Goal: Information Seeking & Learning: Find specific fact

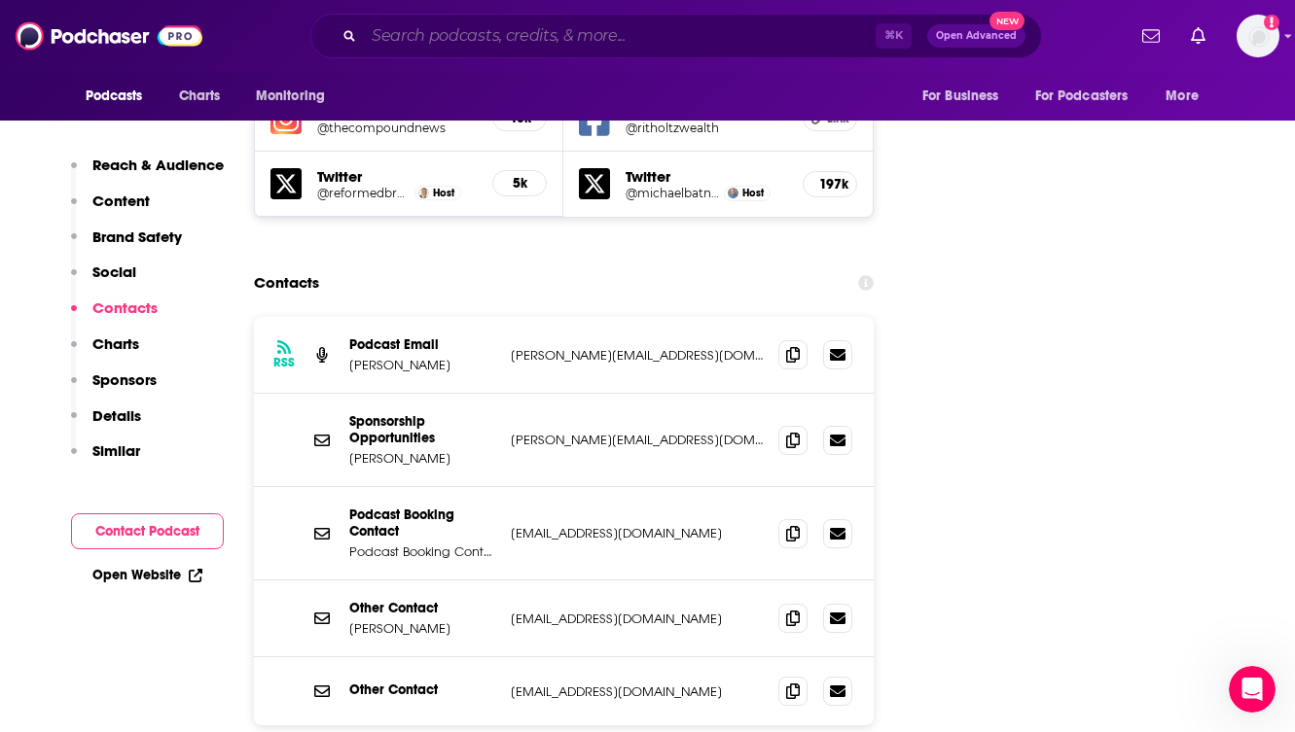
click at [392, 38] on input "Search podcasts, credits, & more..." at bounding box center [620, 35] width 512 height 31
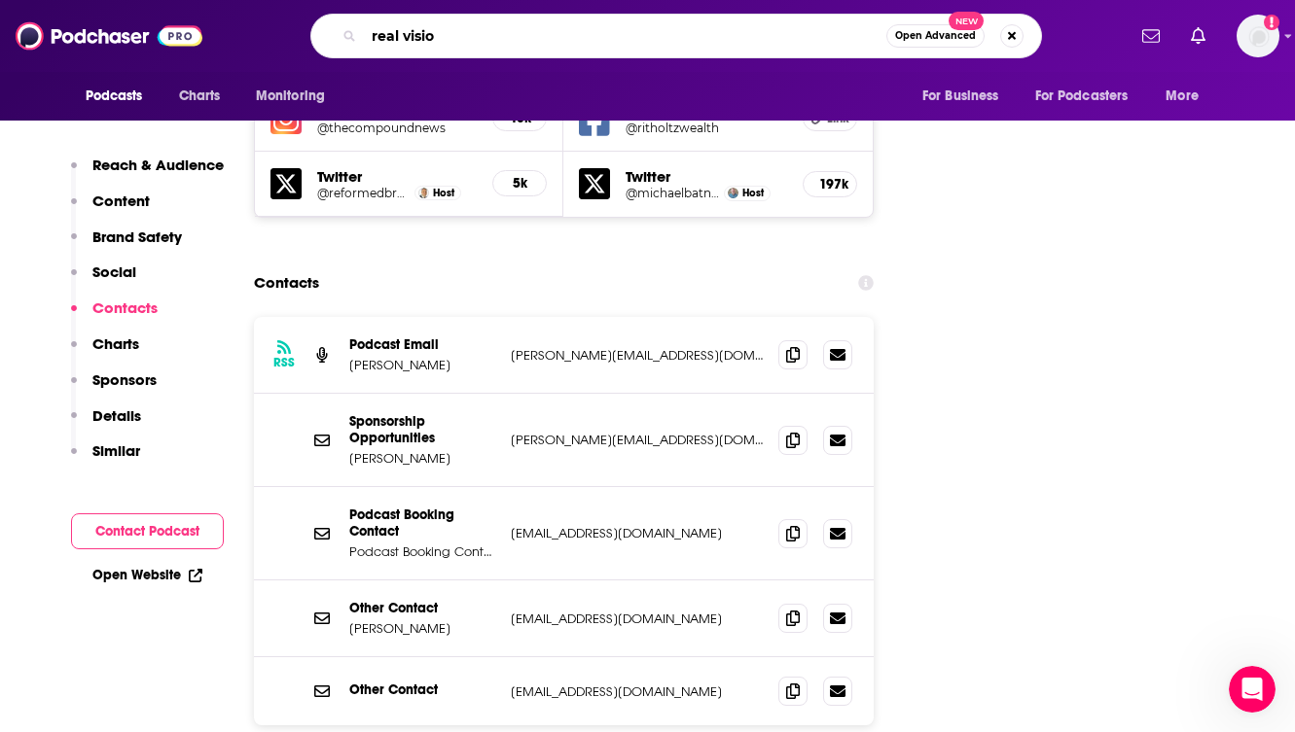
type input "real vision"
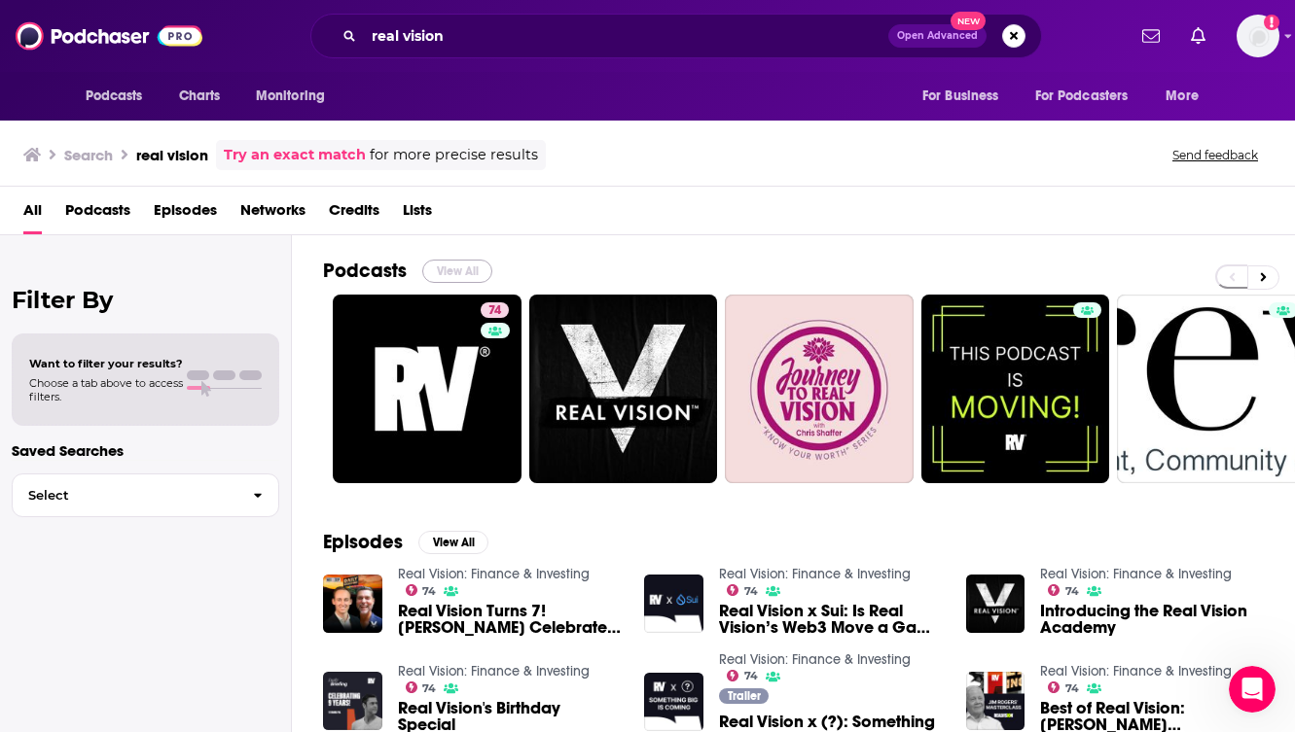
click at [467, 269] on button "View All" at bounding box center [457, 271] width 70 height 23
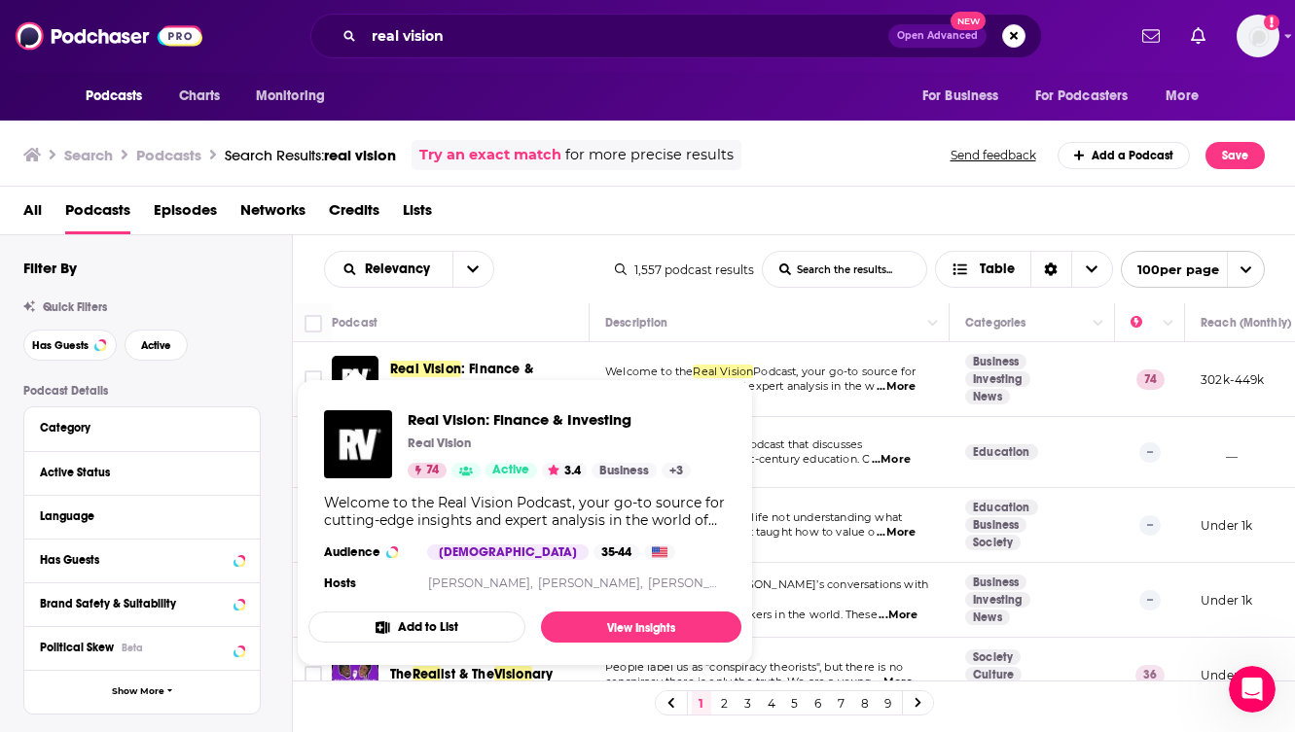
click at [355, 374] on span "Real Vision: Finance & Investing Real Vision 74 Active 3.4 Business + 3 Welcome…" at bounding box center [525, 523] width 456 height 310
click at [372, 439] on img "Real Vision: Finance & Investing" at bounding box center [358, 444] width 68 height 68
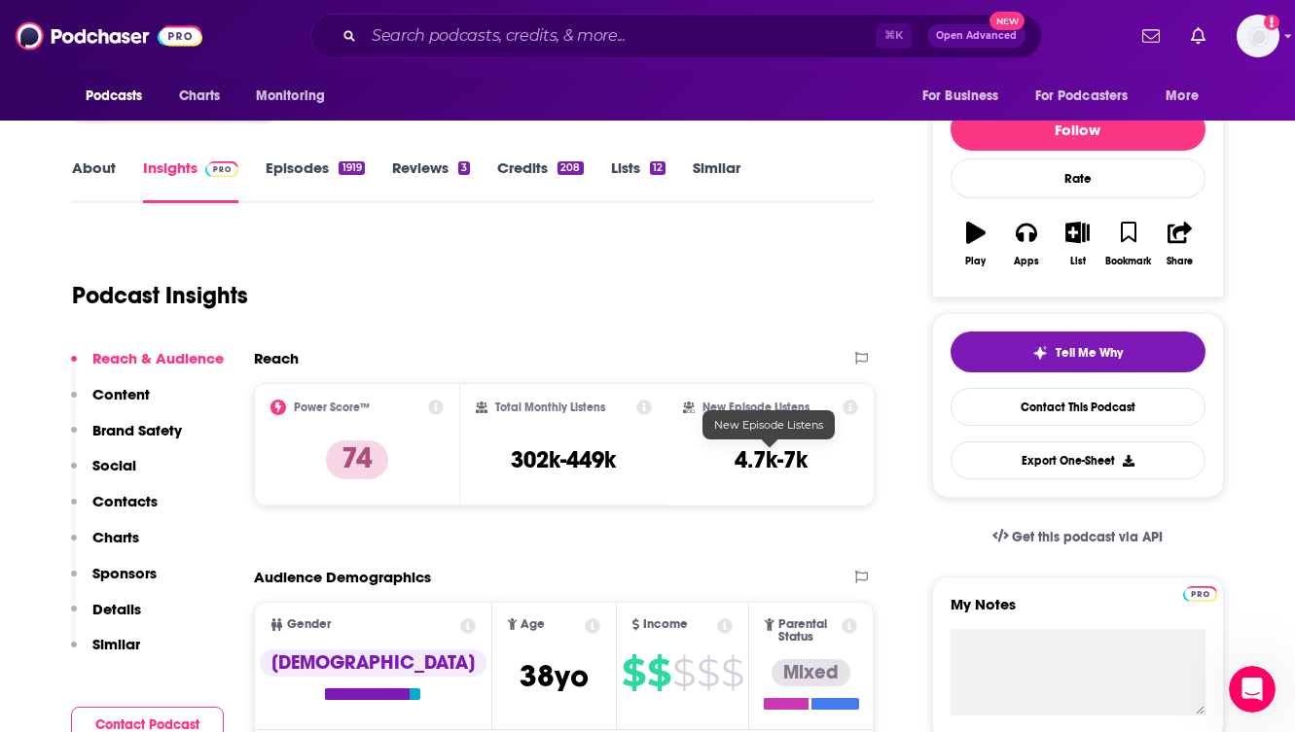
scroll to position [195, 0]
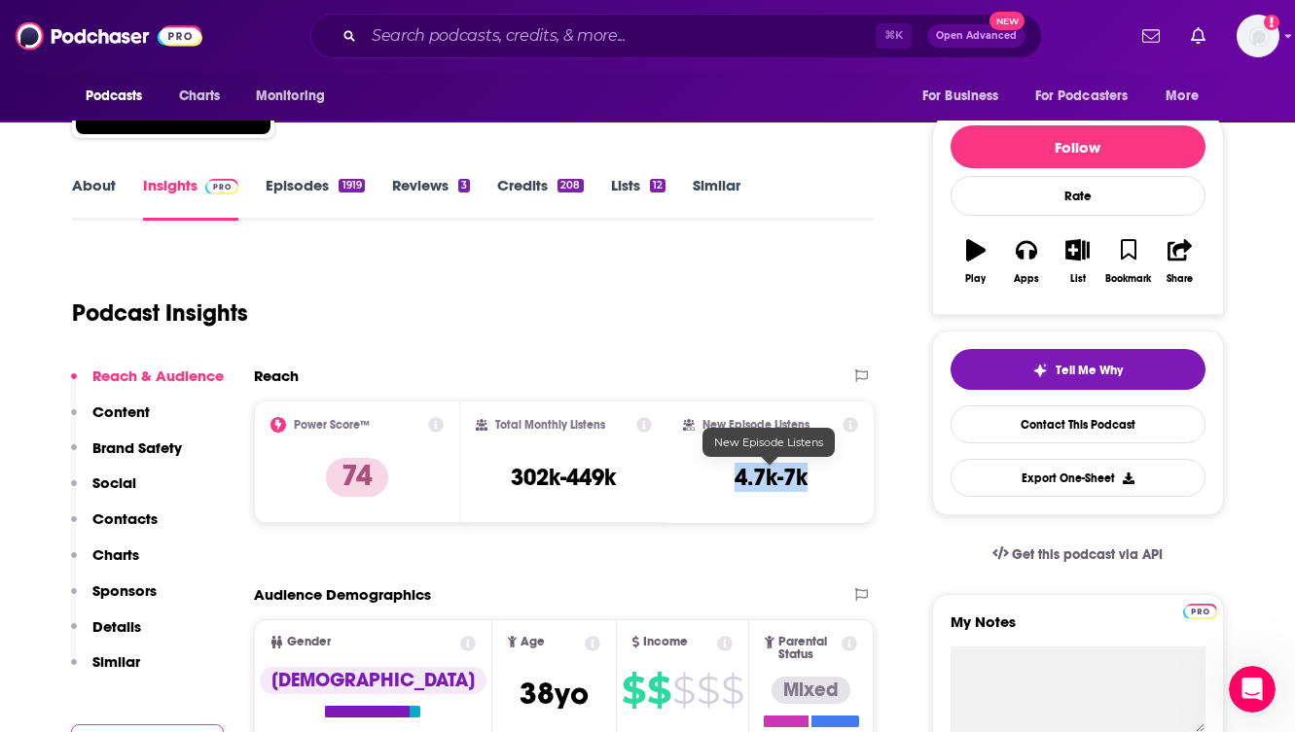
drag, startPoint x: 809, startPoint y: 475, endPoint x: 731, endPoint y: 476, distance: 77.8
click at [731, 476] on div "New Episode Listens 4.7k-7k" at bounding box center [771, 461] width 176 height 89
click at [636, 483] on div "Total Monthly Listens 302k-449k" at bounding box center [564, 461] width 176 height 89
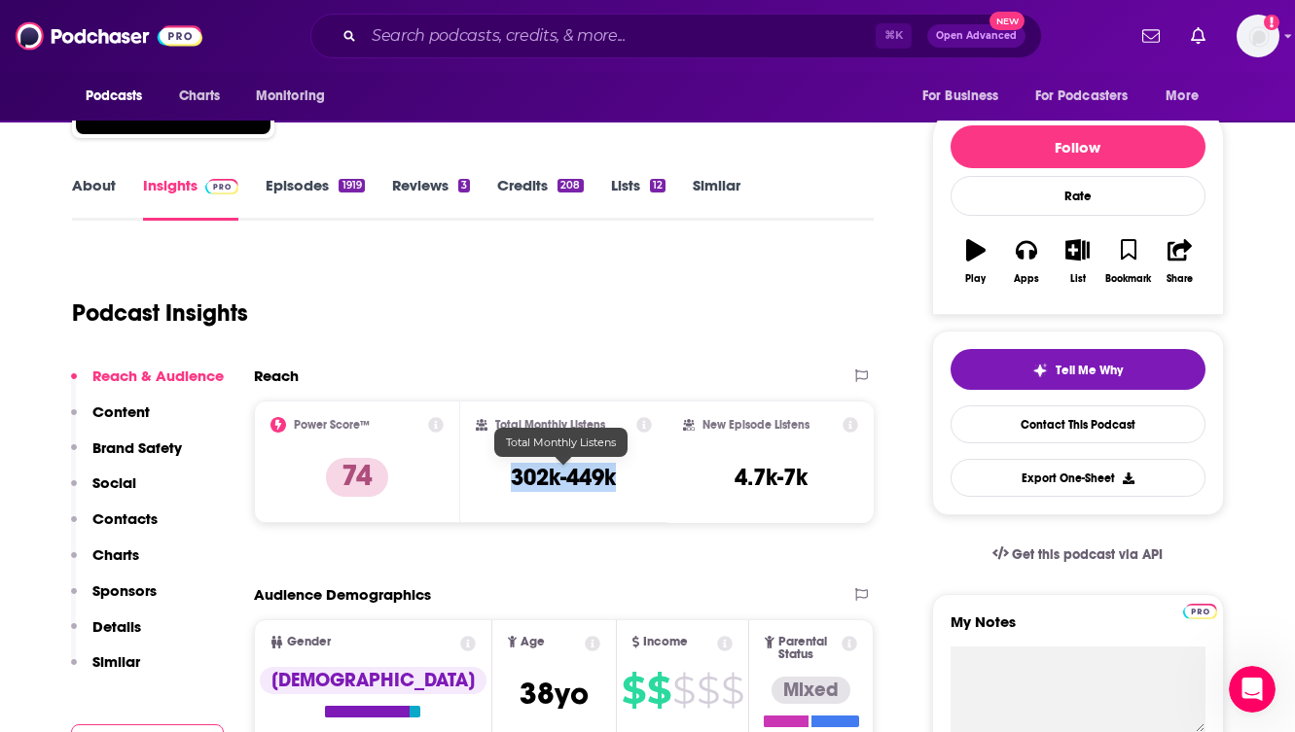
drag, startPoint x: 620, startPoint y: 471, endPoint x: 500, endPoint y: 473, distance: 119.7
click at [500, 473] on div "Total Monthly Listens 302k-449k" at bounding box center [564, 461] width 176 height 89
copy h3 "302k-449k"
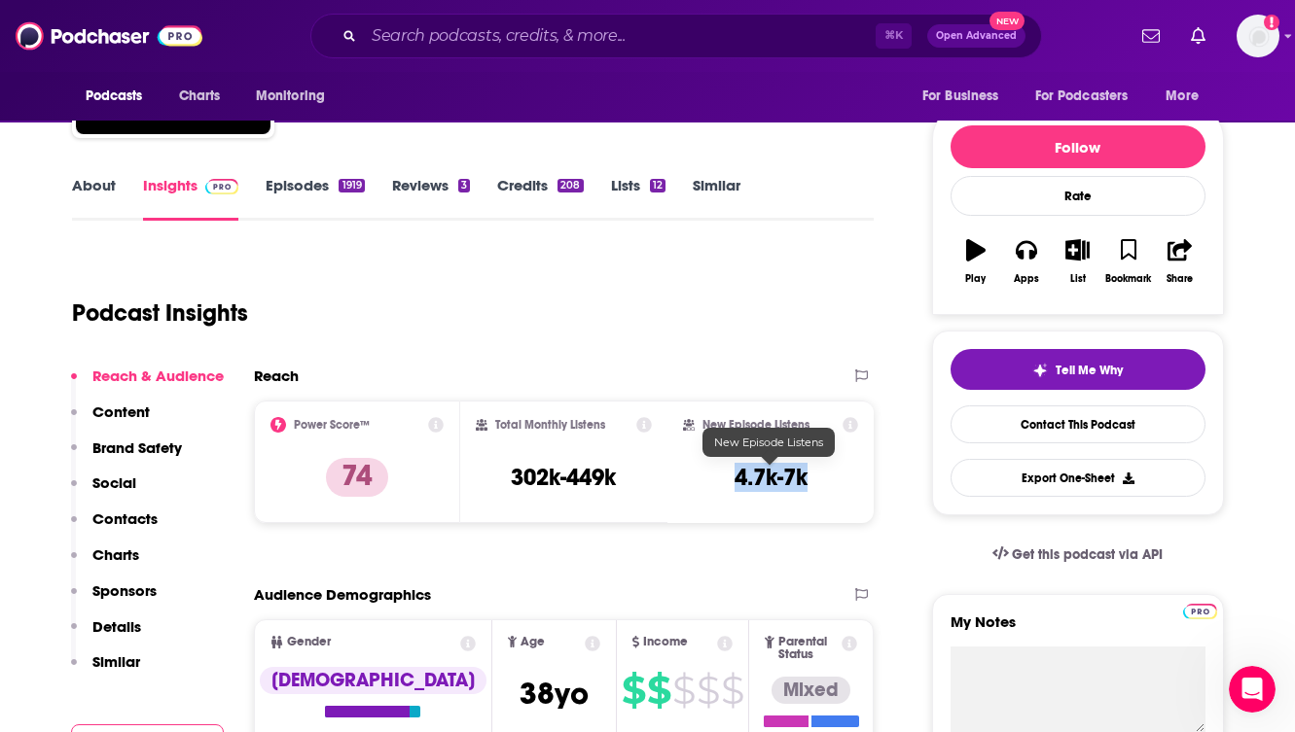
drag, startPoint x: 816, startPoint y: 472, endPoint x: 732, endPoint y: 472, distance: 83.7
click at [732, 472] on div "New Episode Listens 4.7k-7k" at bounding box center [771, 461] width 176 height 89
copy h3 "4.7k-7k"
